Goal: Task Accomplishment & Management: Use online tool/utility

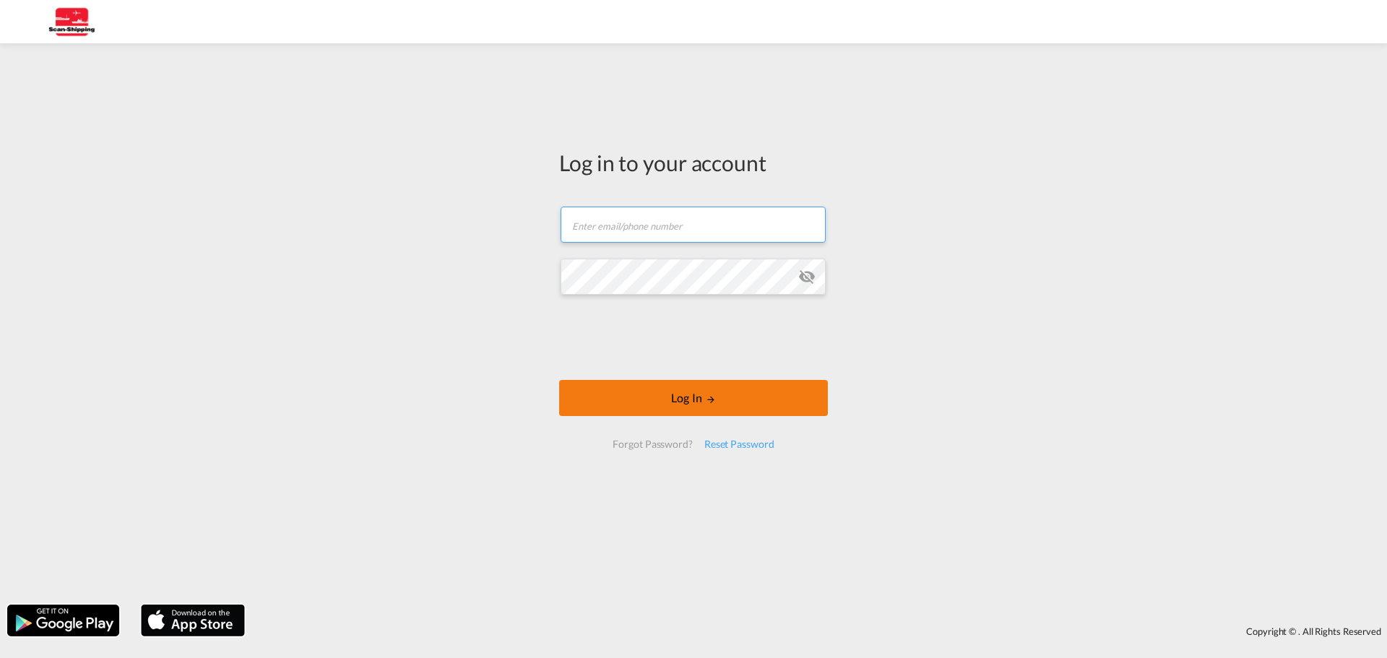
type input "[EMAIL_ADDRESS][DOMAIN_NAME]"
click at [714, 405] on button "Log In" at bounding box center [693, 398] width 269 height 36
